Goal: Task Accomplishment & Management: Complete application form

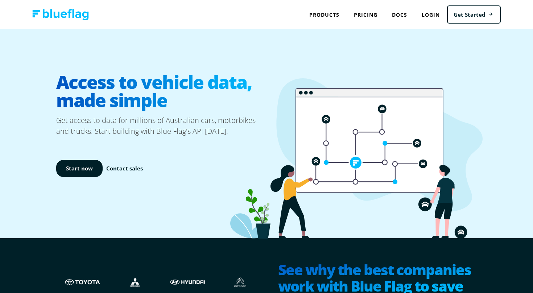
click at [365, 17] on link "Pricing" at bounding box center [365, 14] width 38 height 15
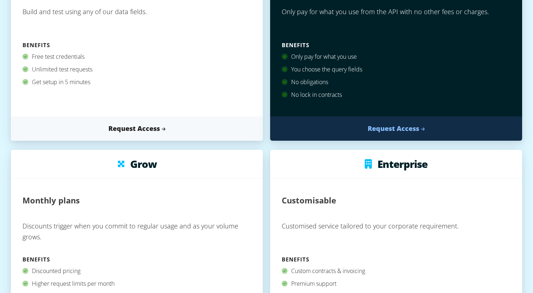
scroll to position [147, 0]
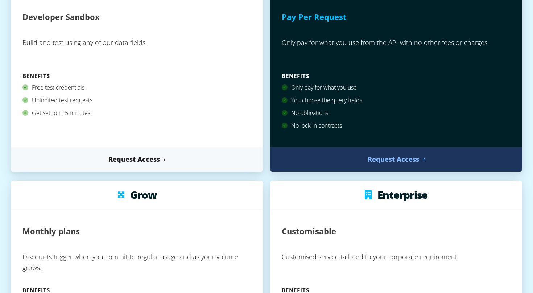
click at [386, 164] on link "Request Access" at bounding box center [396, 159] width 252 height 24
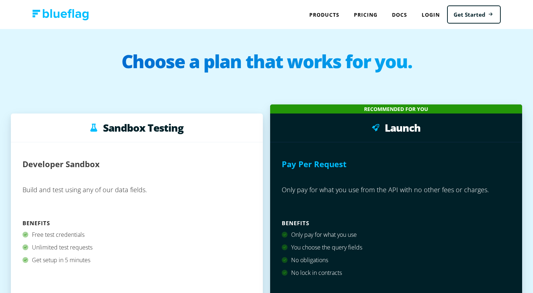
scroll to position [147, 0]
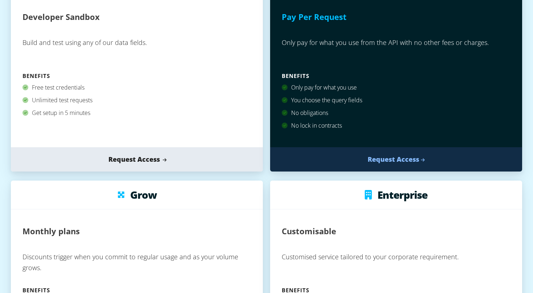
click at [129, 160] on link "Request Access" at bounding box center [137, 159] width 252 height 24
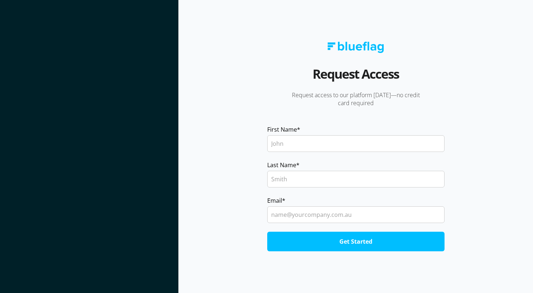
click at [325, 148] on input "First Name *" at bounding box center [355, 143] width 177 height 17
type input "Alex"
type input "Deldari"
type input "m"
type input "contact.deldari@gmail.com"
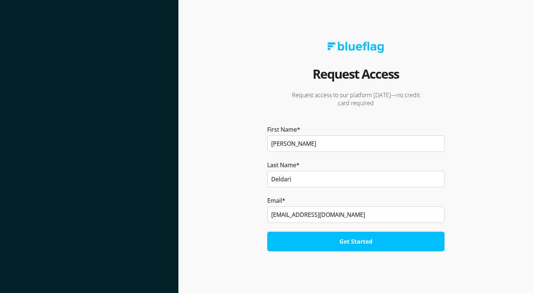
click at [382, 226] on fieldset "Email * contact.deldari@gmail.com" at bounding box center [355, 214] width 177 height 36
click at [378, 245] on input "Get Started" at bounding box center [355, 242] width 177 height 20
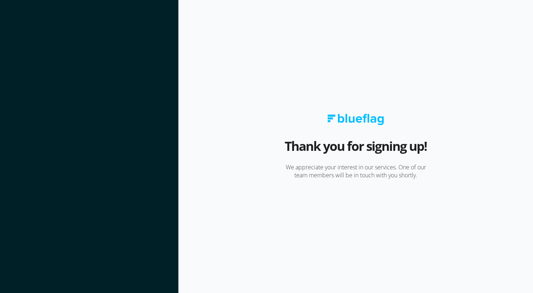
click at [366, 80] on section "Thank you for signing up! We appreciate your interest in our services. One of o…" at bounding box center [355, 146] width 354 height 293
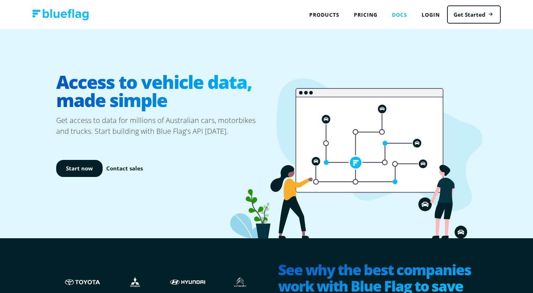
click at [397, 13] on link "Docs" at bounding box center [399, 14] width 30 height 15
